Goal: Task Accomplishment & Management: Manage account settings

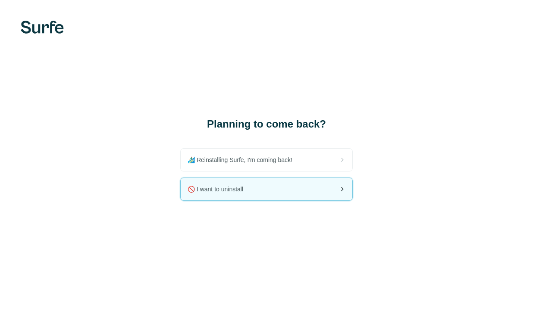
click at [255, 190] on div "🚫 I want to uninstall" at bounding box center [267, 189] width 172 height 22
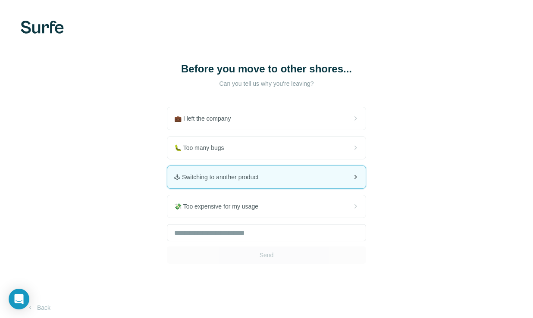
click at [257, 181] on span "🕹 Switching to another product" at bounding box center [219, 177] width 91 height 9
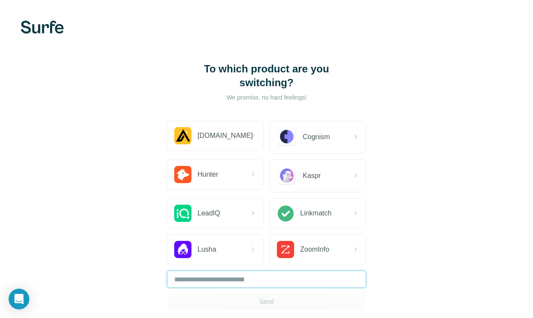
click at [235, 284] on input "text" at bounding box center [266, 279] width 199 height 17
type input "*"
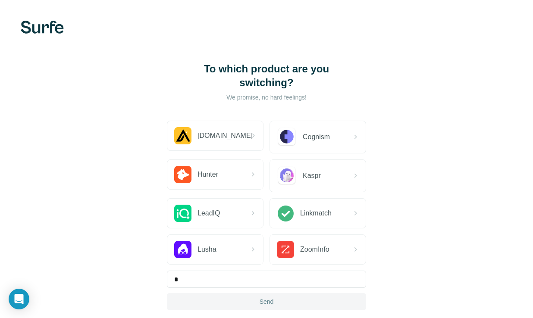
click at [256, 307] on button "Send" at bounding box center [266, 301] width 199 height 17
